Goal: Information Seeking & Learning: Learn about a topic

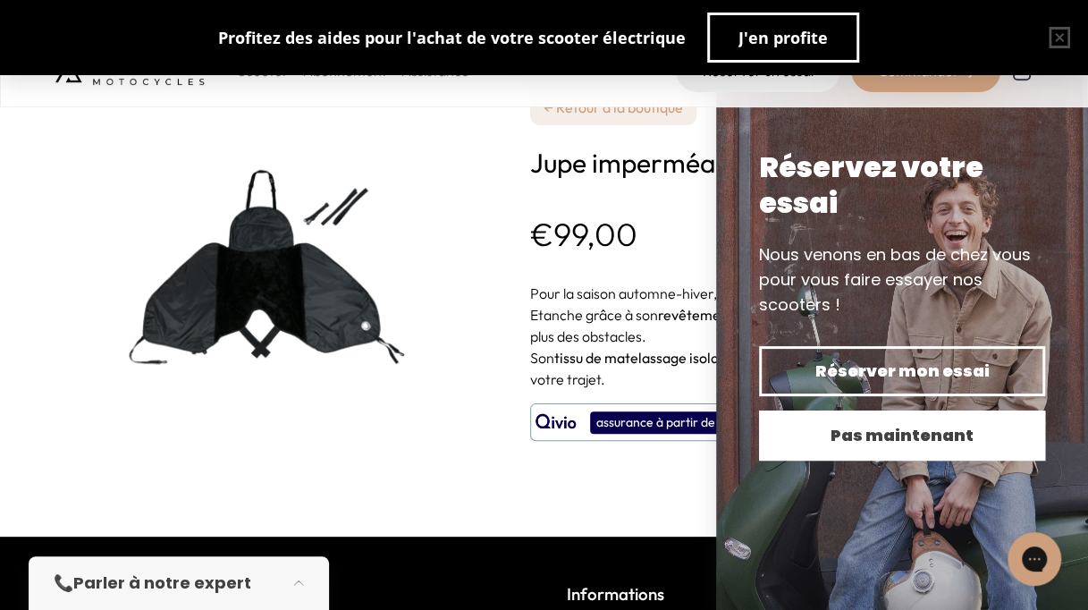
click at [894, 442] on span "Pas maintenant" at bounding box center [903, 435] width 224 height 25
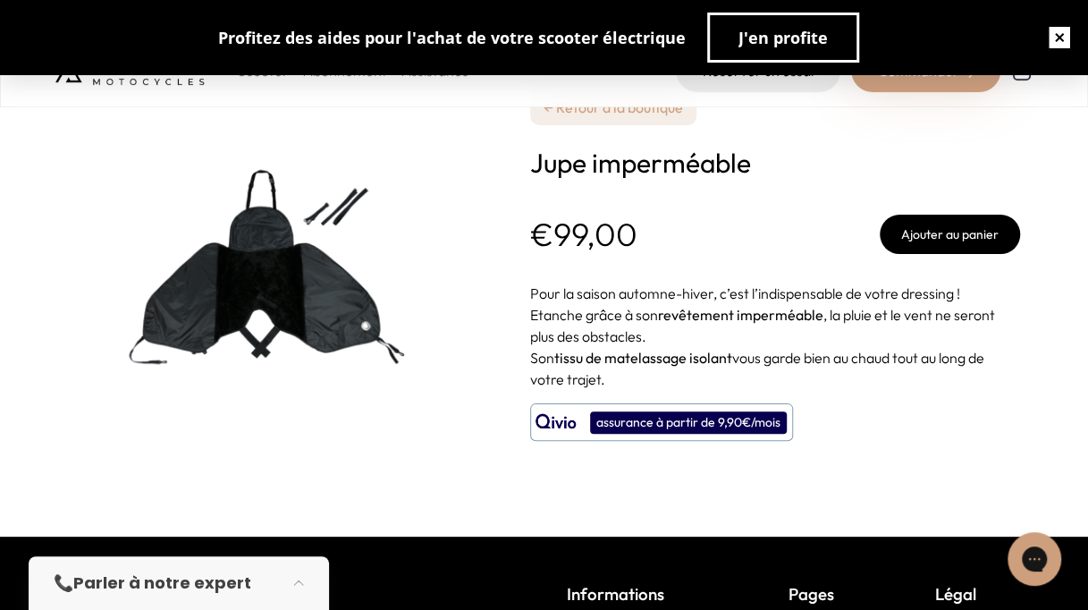
click at [1055, 39] on button "button" at bounding box center [1059, 37] width 57 height 57
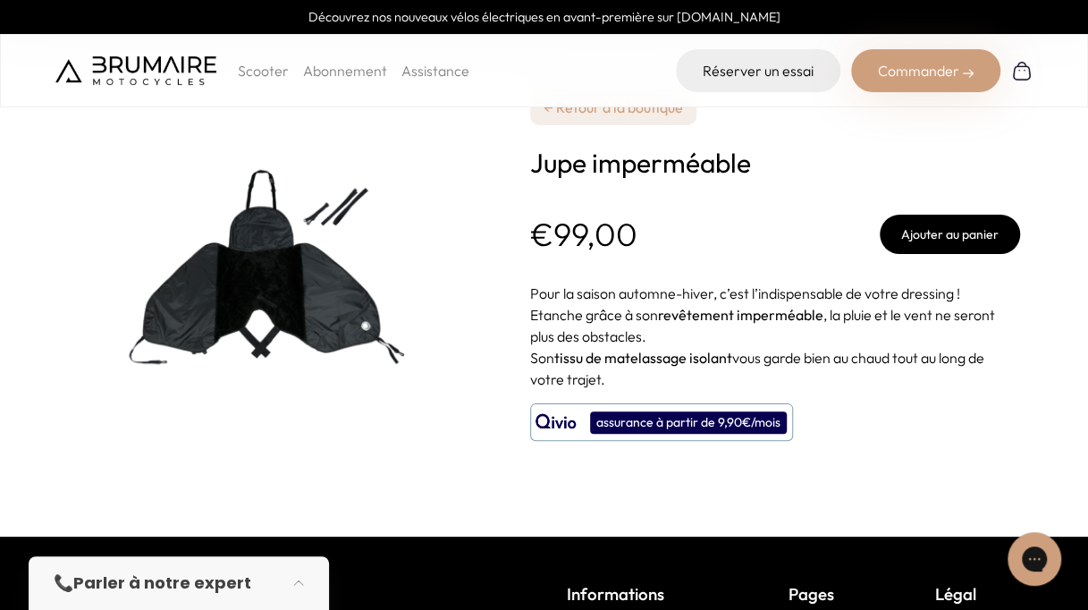
click at [636, 168] on h1 "Jupe imperméable" at bounding box center [775, 163] width 490 height 32
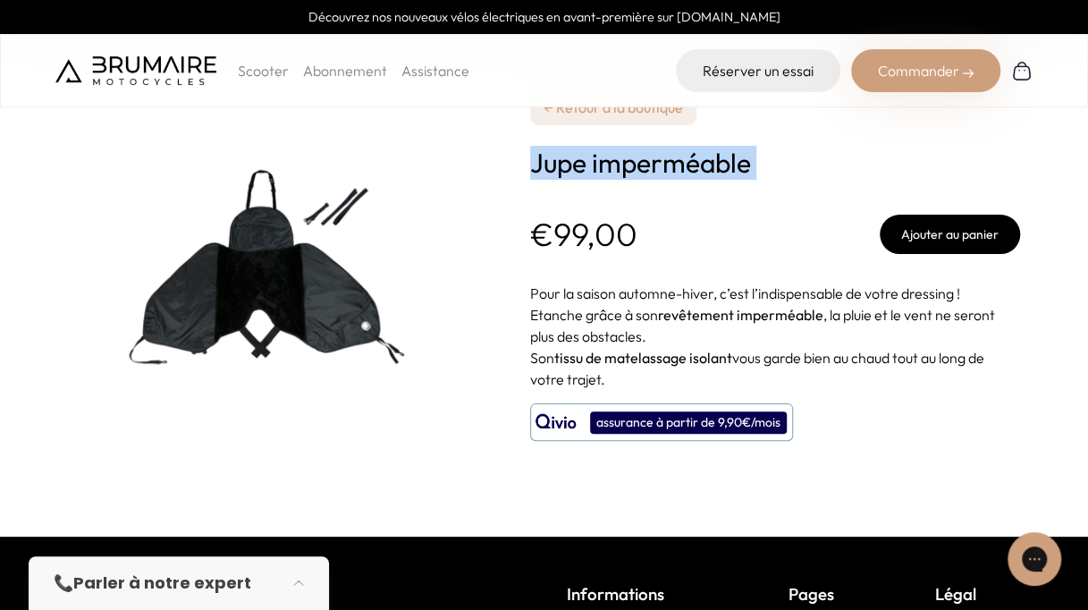
click at [636, 168] on h1 "Jupe imperméable" at bounding box center [775, 163] width 490 height 32
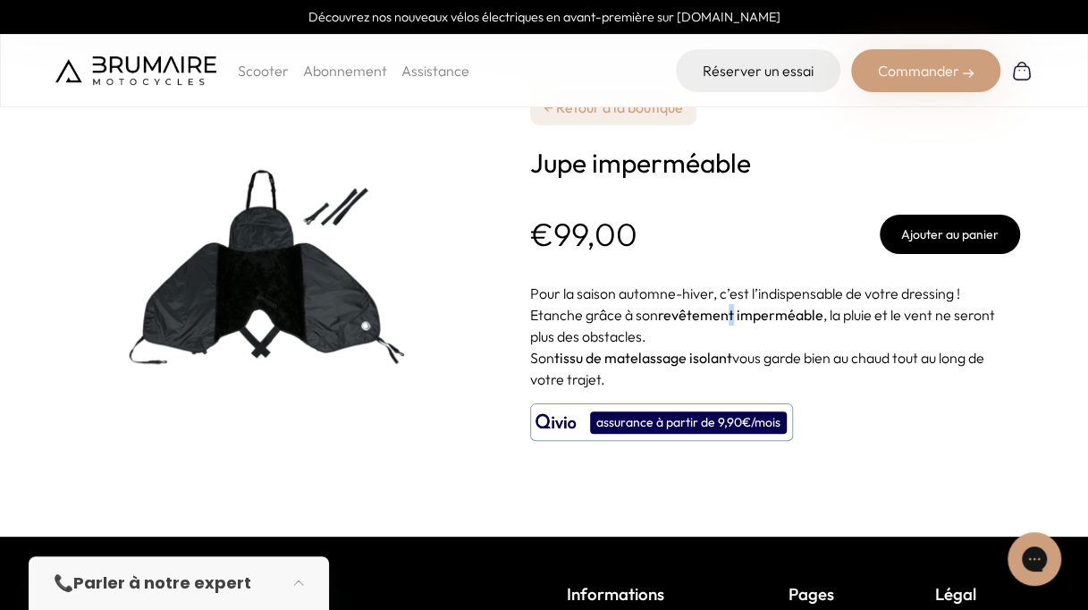
drag, startPoint x: 636, startPoint y: 168, endPoint x: 732, endPoint y: 322, distance: 181.1
click at [732, 322] on strong "revêtement imperméable" at bounding box center [740, 315] width 165 height 18
click at [635, 163] on h1 "Jupe imperméable" at bounding box center [775, 163] width 490 height 32
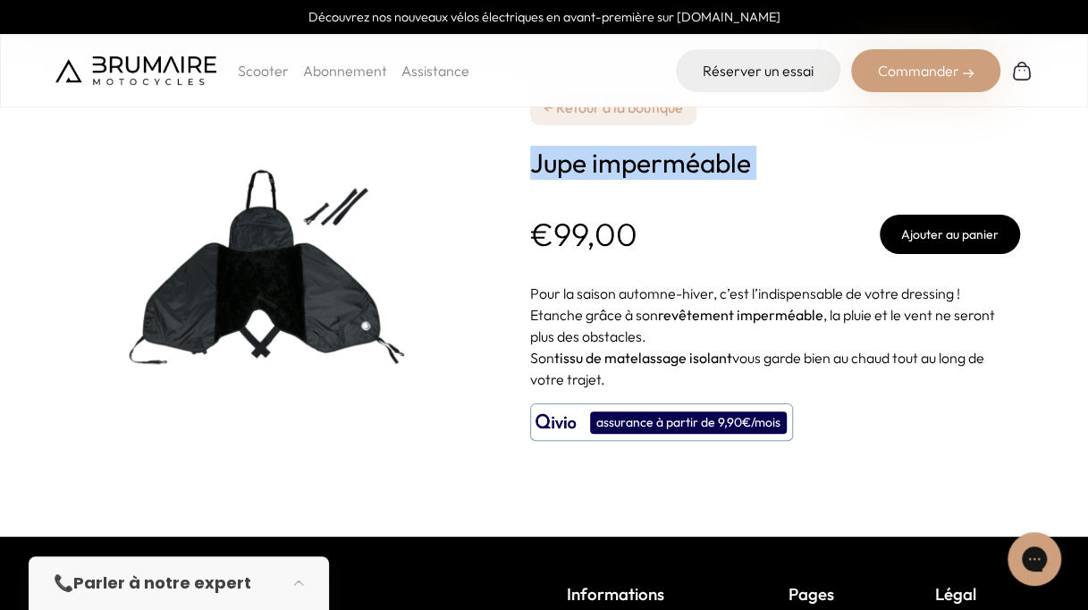
click at [635, 163] on h1 "Jupe imperméable" at bounding box center [775, 163] width 490 height 32
copy div "**********"
